Goal: Transaction & Acquisition: Purchase product/service

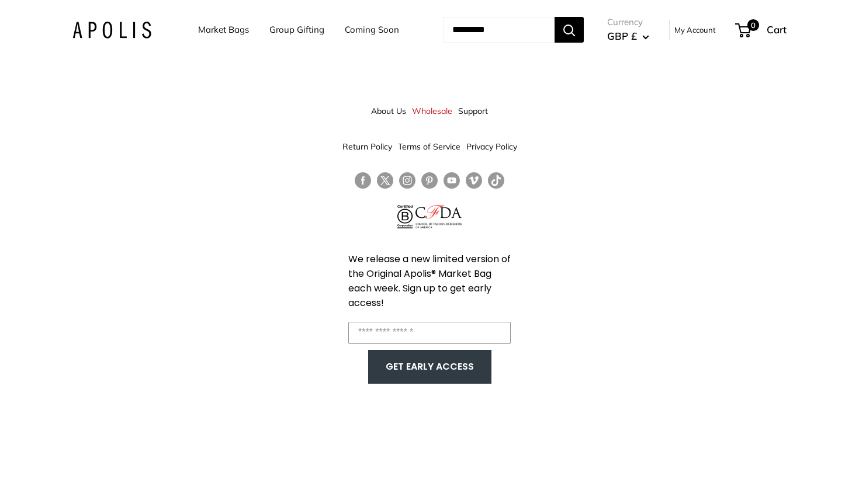
click at [218, 27] on link "Market Bags" at bounding box center [223, 30] width 51 height 16
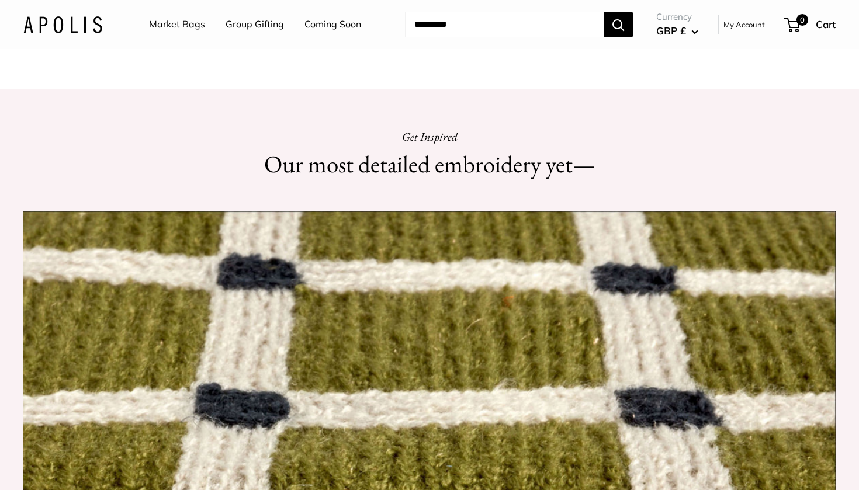
scroll to position [828, 0]
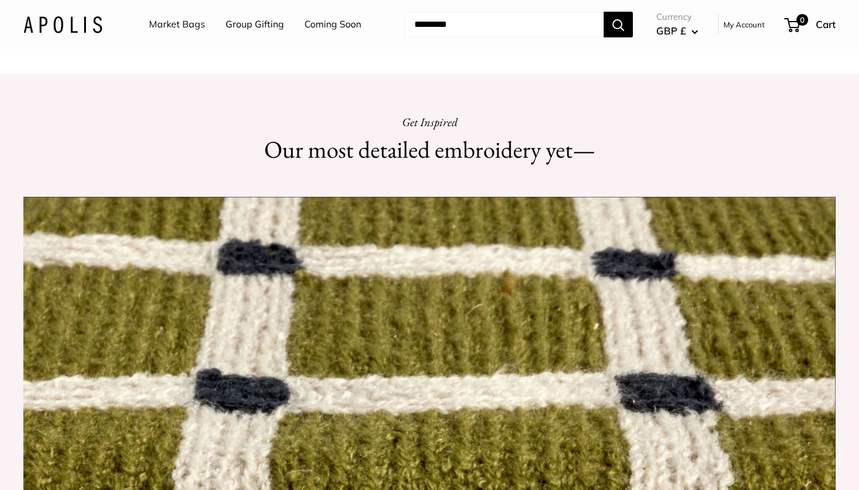
click at [178, 26] on link "Market Bags" at bounding box center [177, 25] width 56 height 18
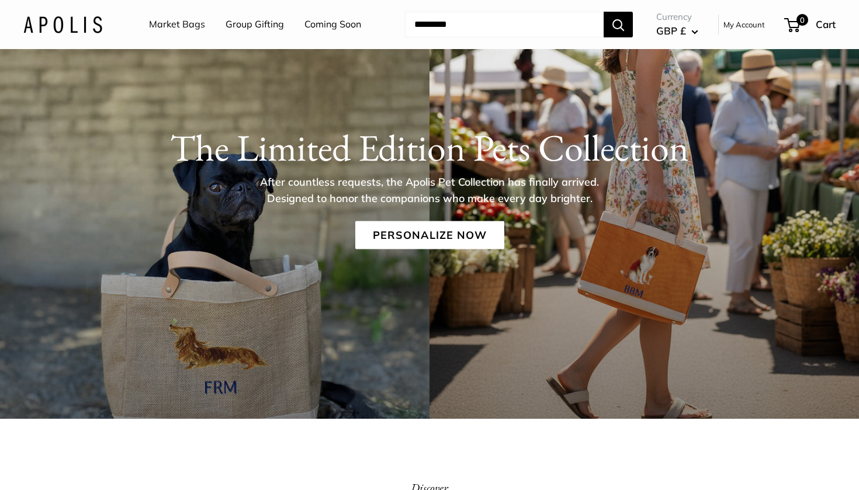
scroll to position [84, 0]
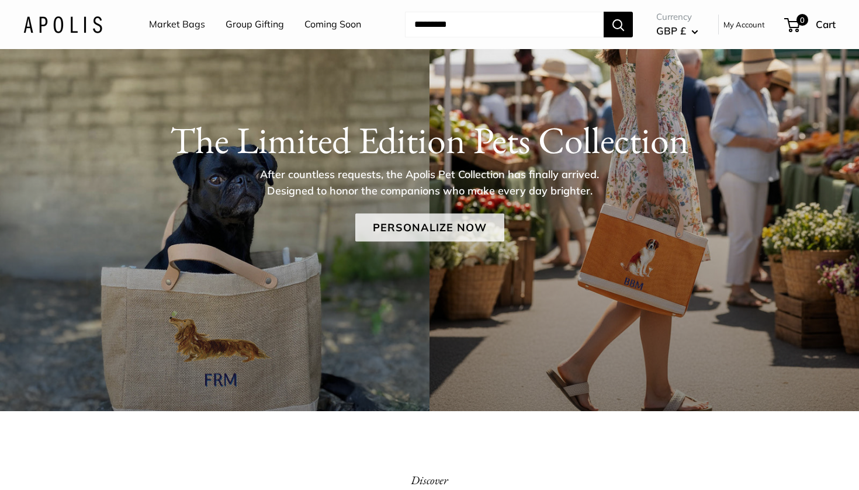
click at [440, 228] on link "Personalize Now" at bounding box center [429, 227] width 149 height 28
click at [270, 24] on link "Group Gifting" at bounding box center [255, 25] width 58 height 18
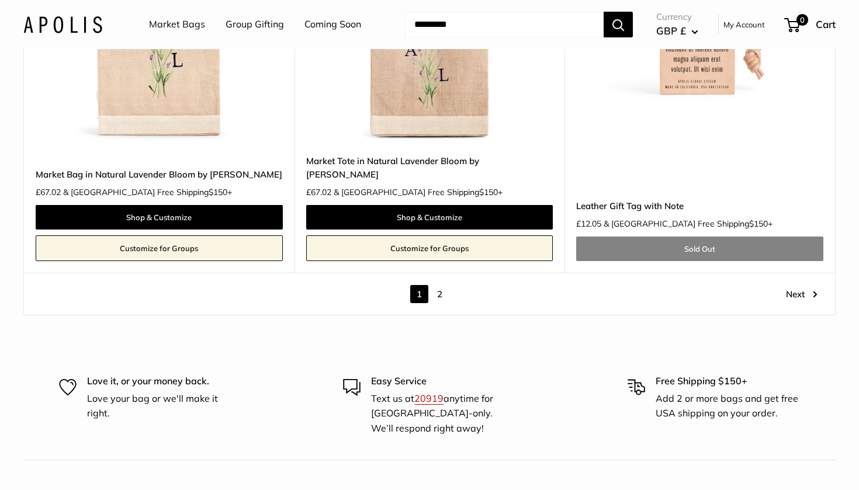
scroll to position [6672, 0]
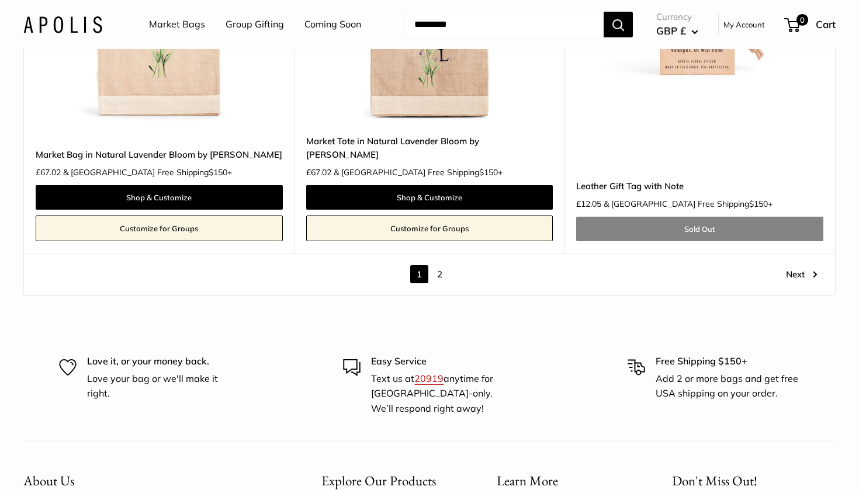
click at [441, 265] on link "2" at bounding box center [440, 274] width 18 height 18
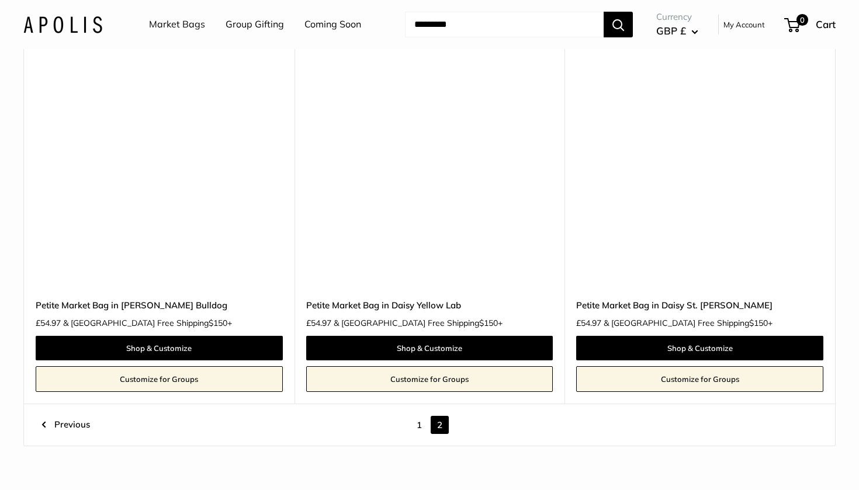
scroll to position [4302, 0]
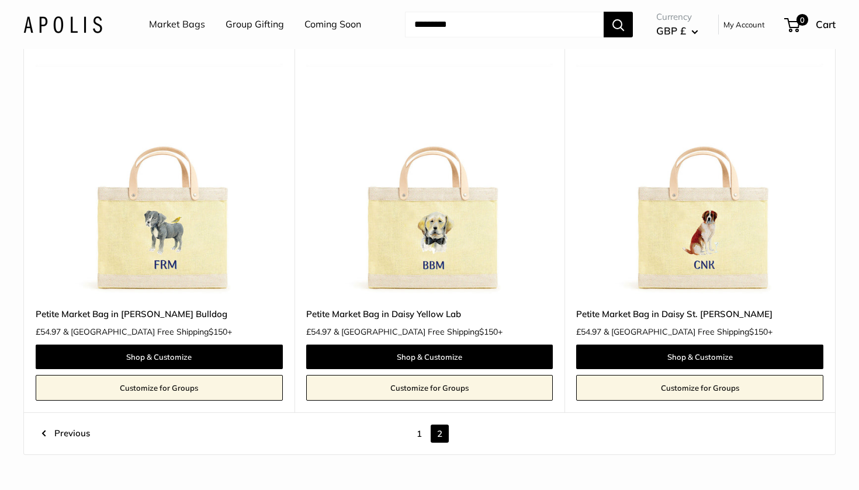
click at [421, 425] on link "1" at bounding box center [419, 434] width 18 height 18
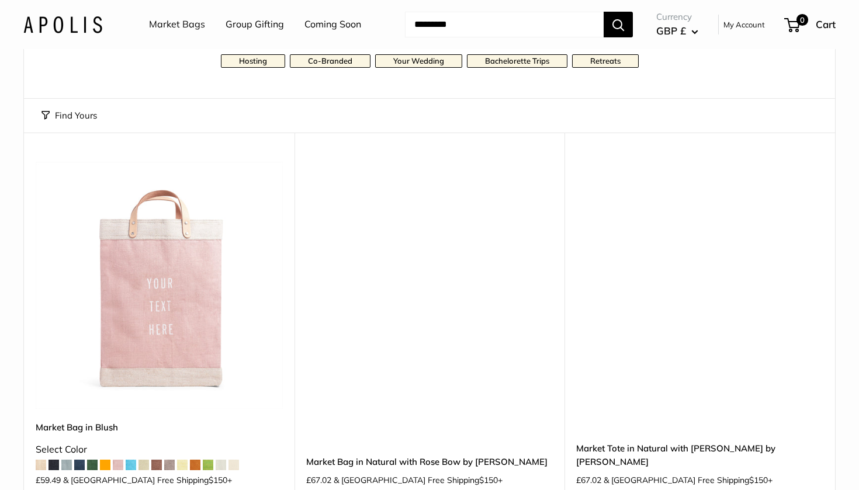
scroll to position [31, 0]
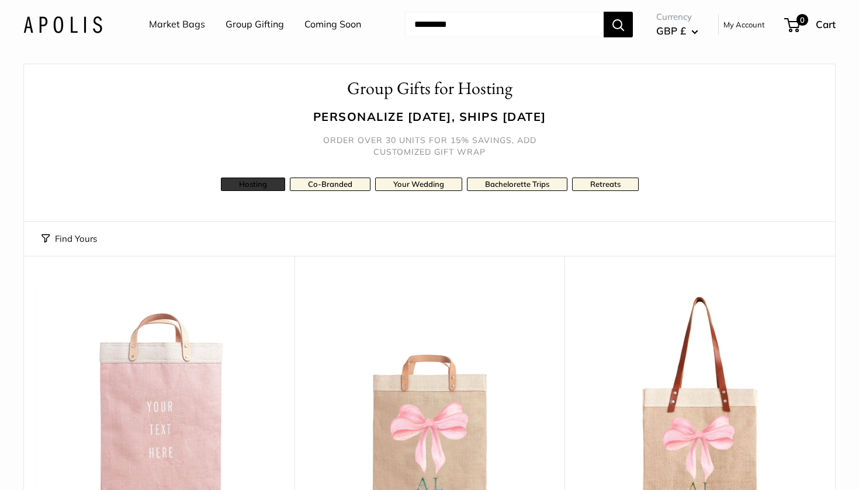
click at [265, 186] on link "Hosting" at bounding box center [253, 184] width 64 height 13
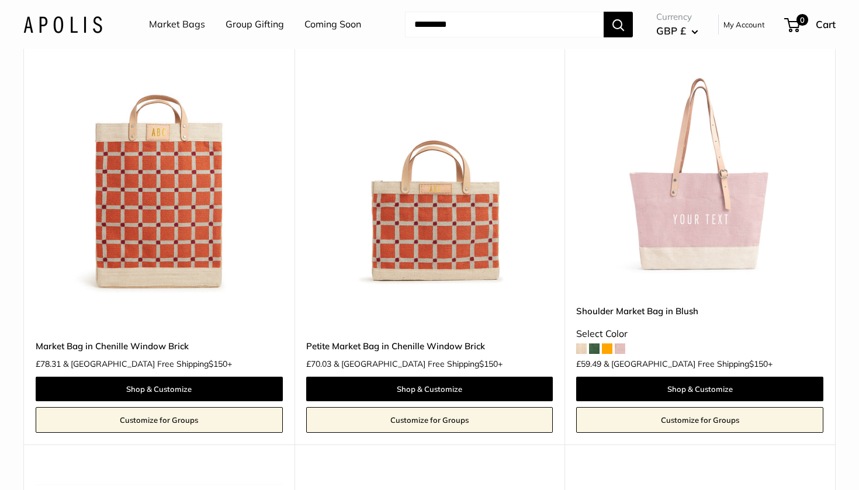
scroll to position [709, 0]
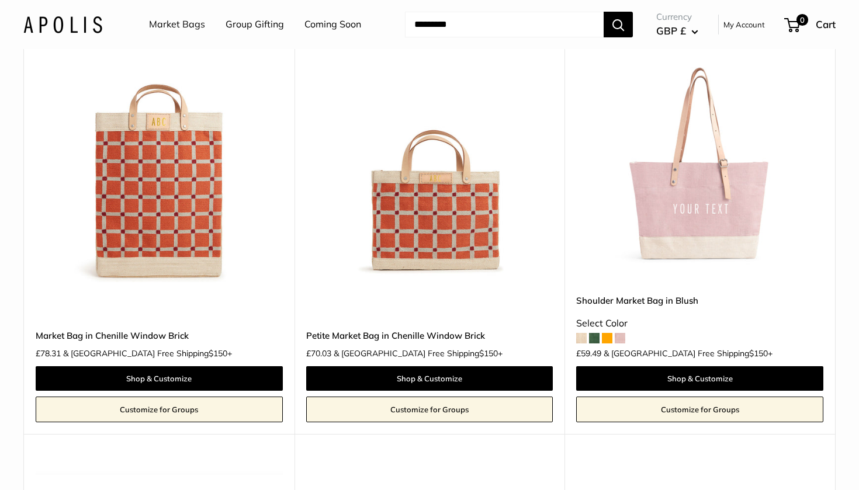
click at [432, 402] on link "Customize for Groups" at bounding box center [429, 410] width 247 height 26
